Goal: Use online tool/utility: Utilize a website feature to perform a specific function

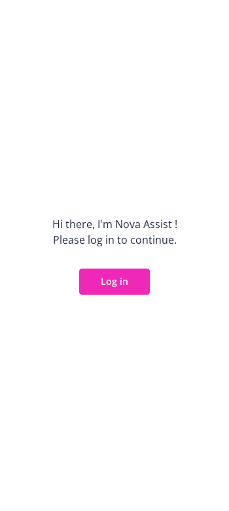
click at [133, 284] on button "Log in" at bounding box center [114, 282] width 71 height 26
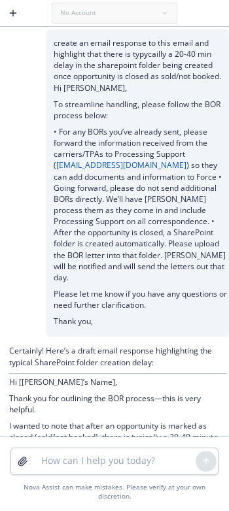
click at [15, 8] on icon "button" at bounding box center [13, 13] width 10 height 10
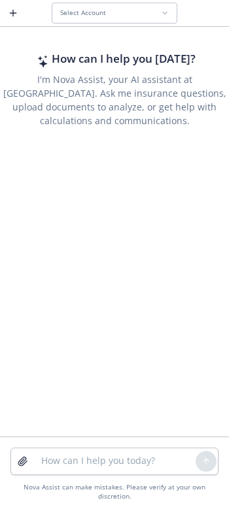
click at [101, 12] on span "Select Account" at bounding box center [83, 12] width 46 height 8
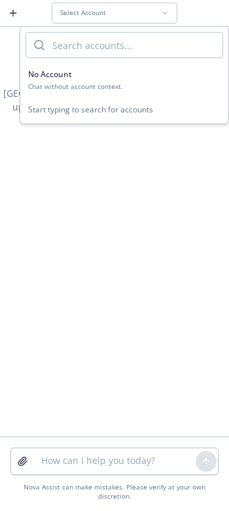
click at [71, 78] on span "No Account" at bounding box center [50, 74] width 44 height 11
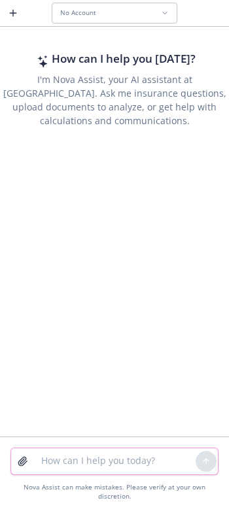
click at [78, 470] on textarea at bounding box center [114, 461] width 162 height 26
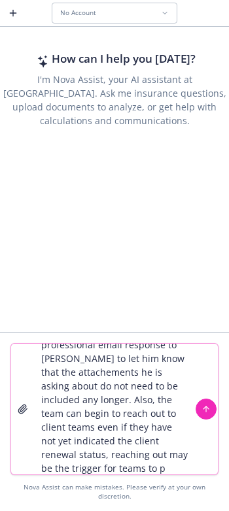
scroll to position [39, 0]
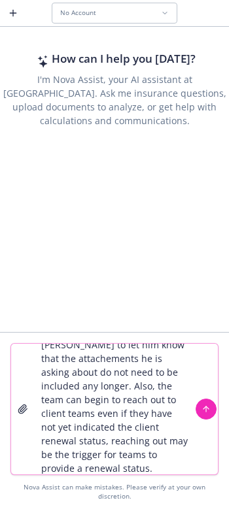
click at [116, 422] on textarea "create a friendly and professional email response to john to let him know that …" at bounding box center [114, 409] width 162 height 131
drag, startPoint x: 101, startPoint y: 425, endPoint x: 103, endPoint y: 451, distance: 26.3
click at [103, 451] on textarea "create a friendly and professional email response to john to let him know that …" at bounding box center [114, 409] width 162 height 131
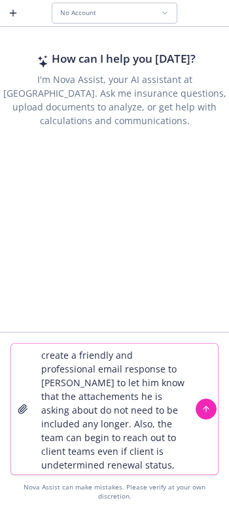
scroll to position [0, 0]
drag, startPoint x: 60, startPoint y: 397, endPoint x: 74, endPoint y: 395, distance: 13.9
click at [61, 397] on textarea "create a friendly and professional email response to john to let him know that …" at bounding box center [114, 409] width 162 height 131
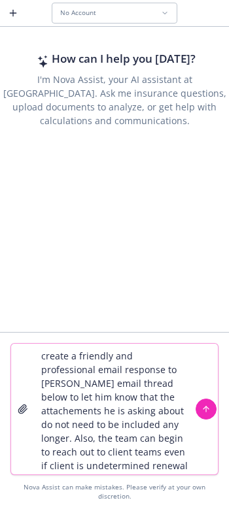
scroll to position [58, 0]
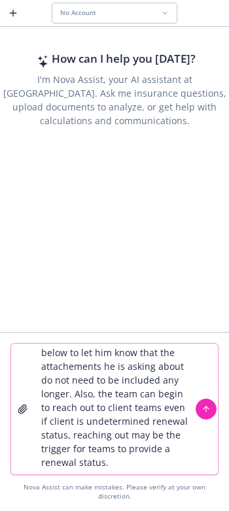
click at [111, 475] on textarea "create a friendly and professional email response to john email thread below to…" at bounding box center [114, 409] width 162 height 131
paste textarea "Hi, Denise! Thank you for looping us in with this update. We'd like to raise th…"
type textarea "create a friendly and professional email response to john email thread below to…"
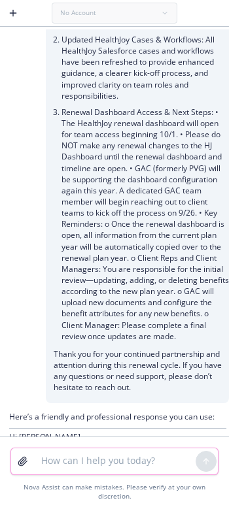
scroll to position [1208, 0]
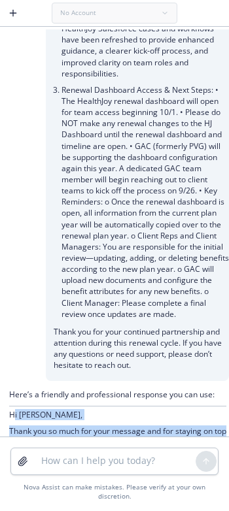
drag, startPoint x: 12, startPoint y: 214, endPoint x: 78, endPoint y: 415, distance: 211.9
click at [78, 415] on div "Here’s a friendly and professional response you can use: Hi John, Thank you so …" at bounding box center [117, 502] width 217 height 227
copy div "i John, Thank you so much for your message and for staying on top of the renewa…"
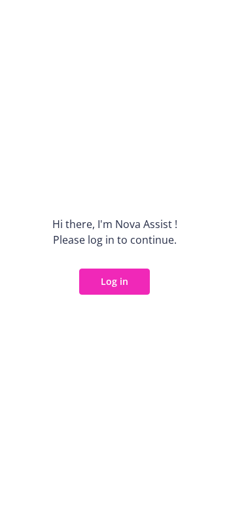
click at [113, 279] on button "Log in" at bounding box center [114, 282] width 71 height 26
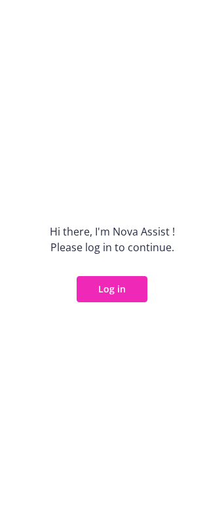
click at [102, 284] on button "Log in" at bounding box center [111, 289] width 71 height 26
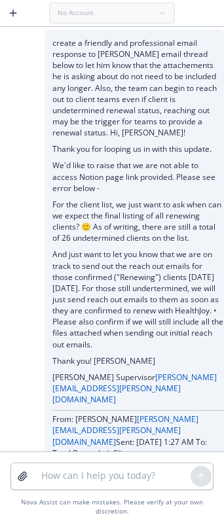
click at [18, 13] on icon "button" at bounding box center [13, 13] width 10 height 10
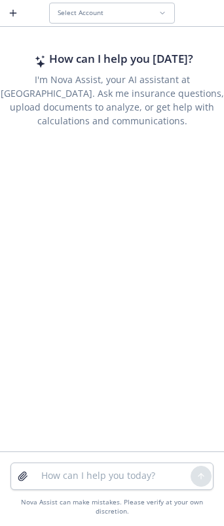
click at [110, 14] on div "Select Account" at bounding box center [108, 12] width 101 height 8
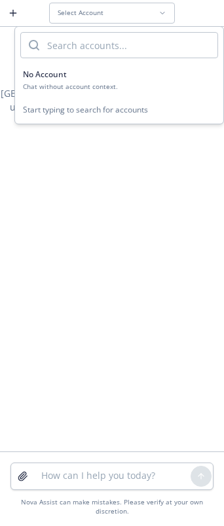
click at [76, 74] on div "No Account" at bounding box center [119, 74] width 192 height 11
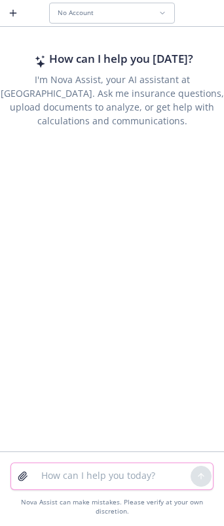
click at [90, 473] on textarea at bounding box center [111, 476] width 157 height 26
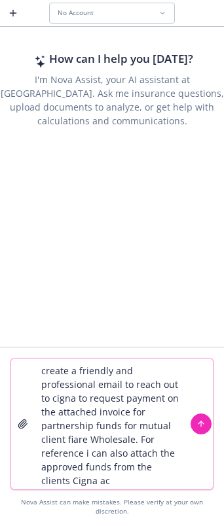
scroll to position [12, 0]
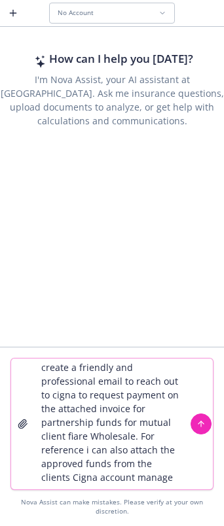
type textarea "create a friendly and professional email to reach out to cigna to request payme…"
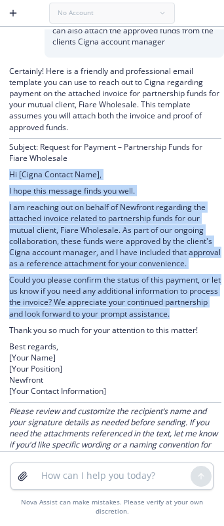
scroll to position [112, 0]
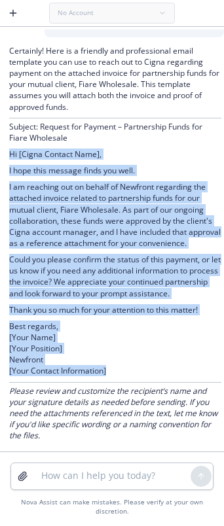
drag, startPoint x: 10, startPoint y: 244, endPoint x: 122, endPoint y: 365, distance: 165.2
click at [122, 365] on div "Certainly! Here is a friendly and professional email template you can use to re…" at bounding box center [115, 244] width 212 height 398
copy div "Hi [Cigna Contact Name], I hope this message finds you well. I am reaching out …"
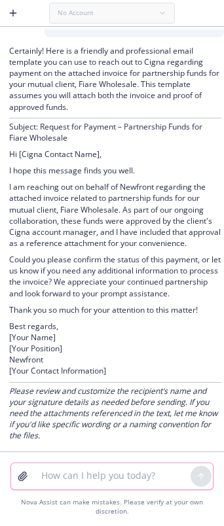
click at [107, 463] on textarea at bounding box center [111, 476] width 157 height 26
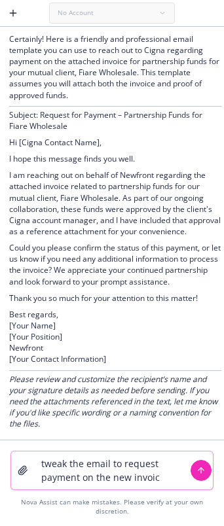
type textarea "tweak the email to request payment on the new invoice"
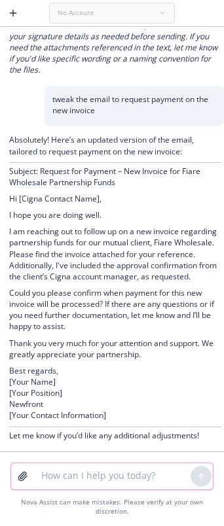
scroll to position [488, 0]
click at [61, 471] on textarea at bounding box center [111, 476] width 157 height 26
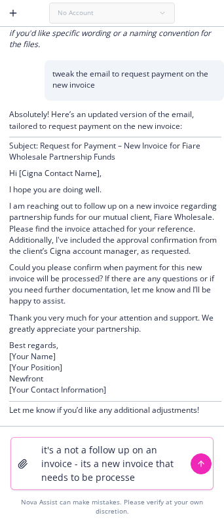
type textarea "it's a not a follow up on an invoice - its a new invoice that needs to be proce…"
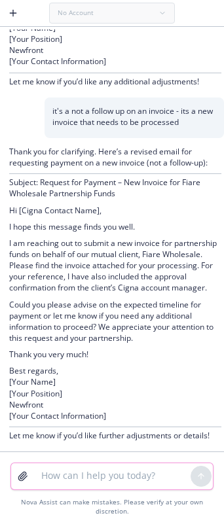
scroll to position [864, 0]
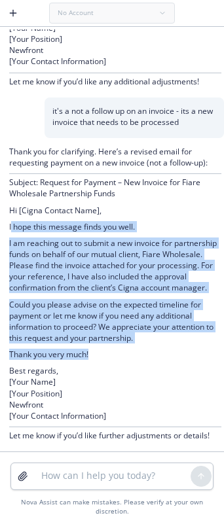
drag, startPoint x: 25, startPoint y: 215, endPoint x: 133, endPoint y: 337, distance: 162.6
click at [133, 337] on div "Thank you for clarifying. Here’s a revised email for requesting payment on a ne…" at bounding box center [115, 294] width 212 height 297
copy div "hope this message finds you well. I am reaching out to submit a new invoice for…"
